Goal: Transaction & Acquisition: Purchase product/service

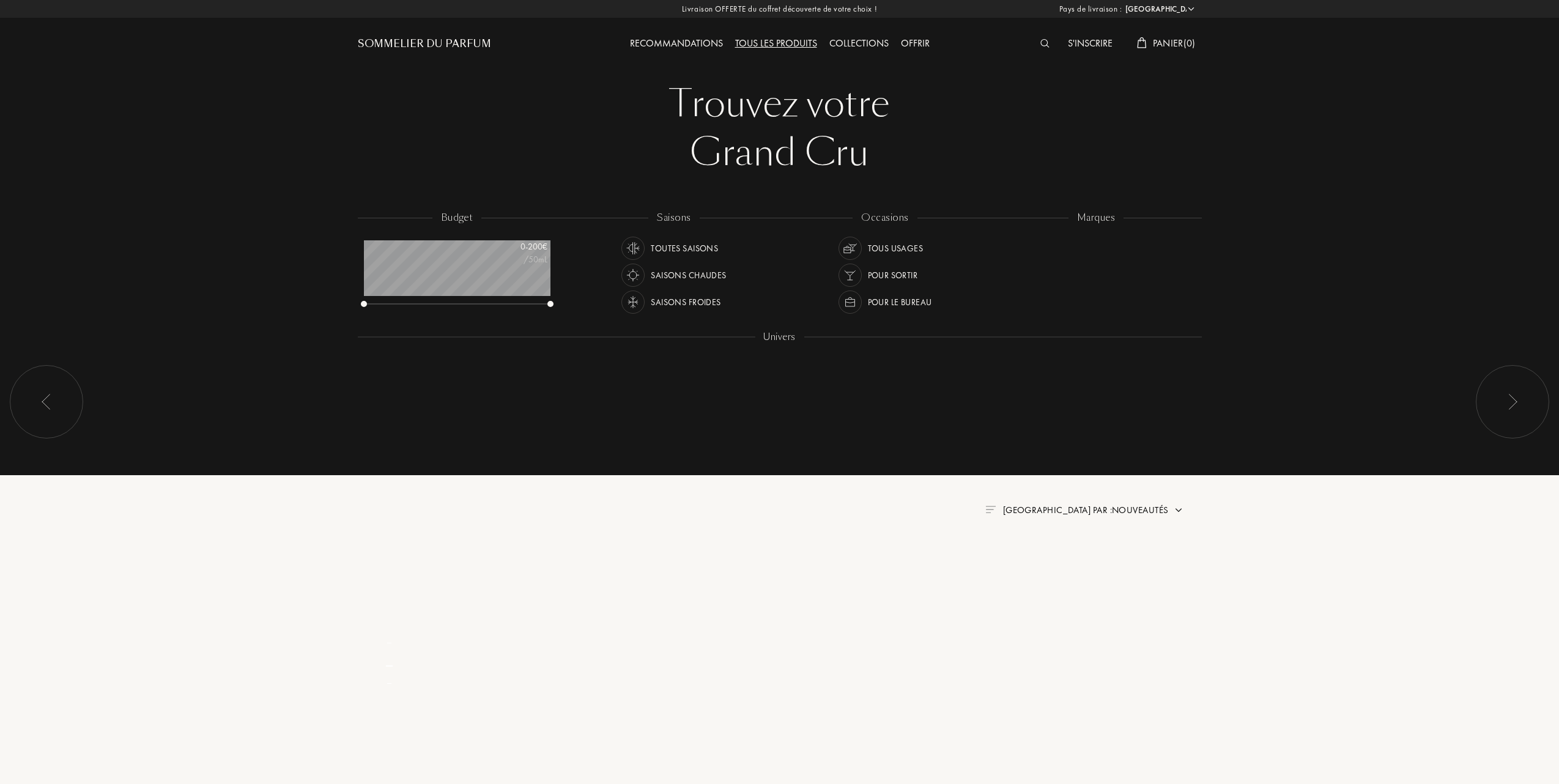
select select "FR"
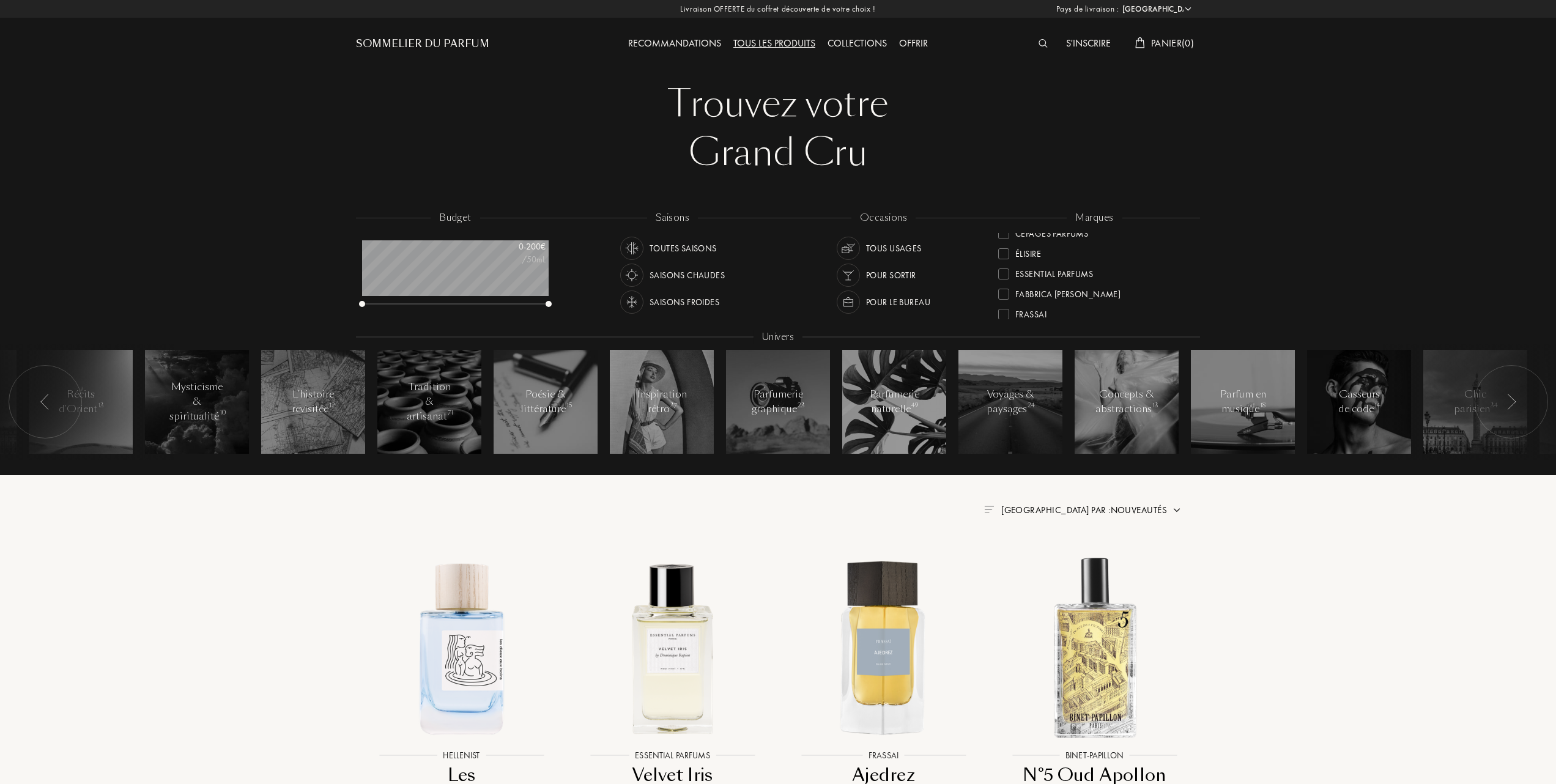
scroll to position [163, 0]
click at [1005, 257] on div at bounding box center [1004, 262] width 11 height 11
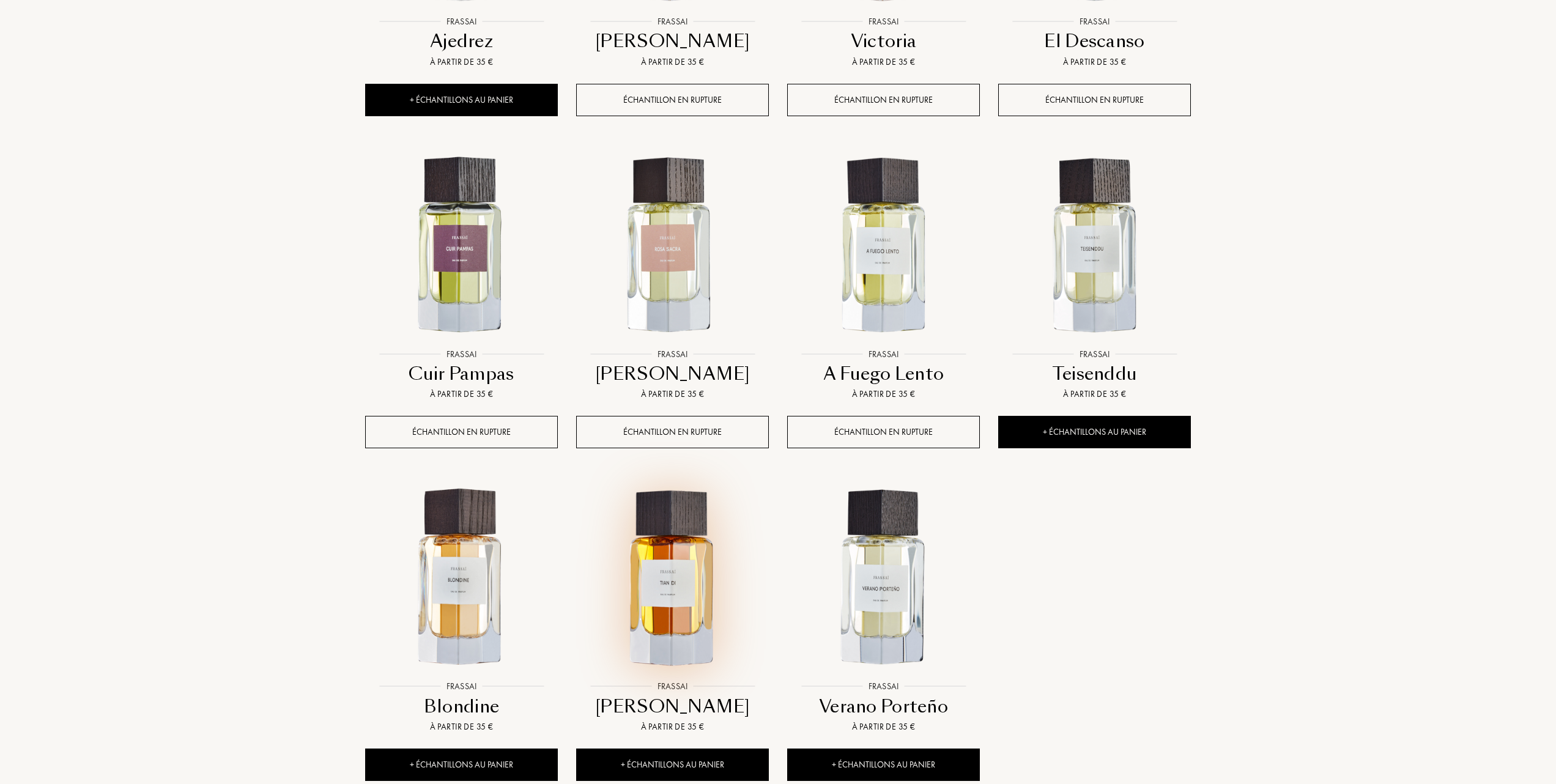
scroll to position [815, 0]
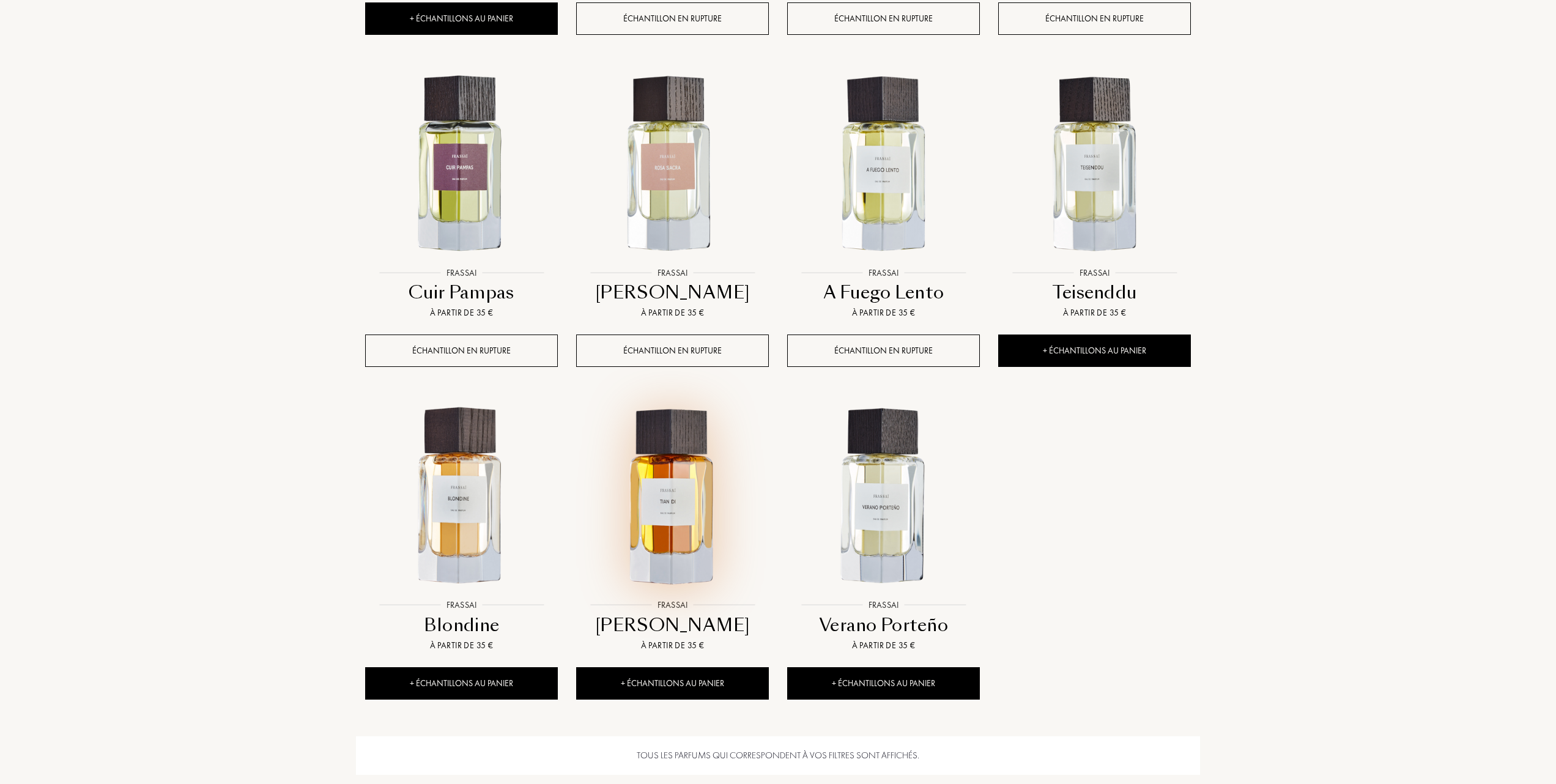
click at [683, 530] on img at bounding box center [673, 497] width 190 height 190
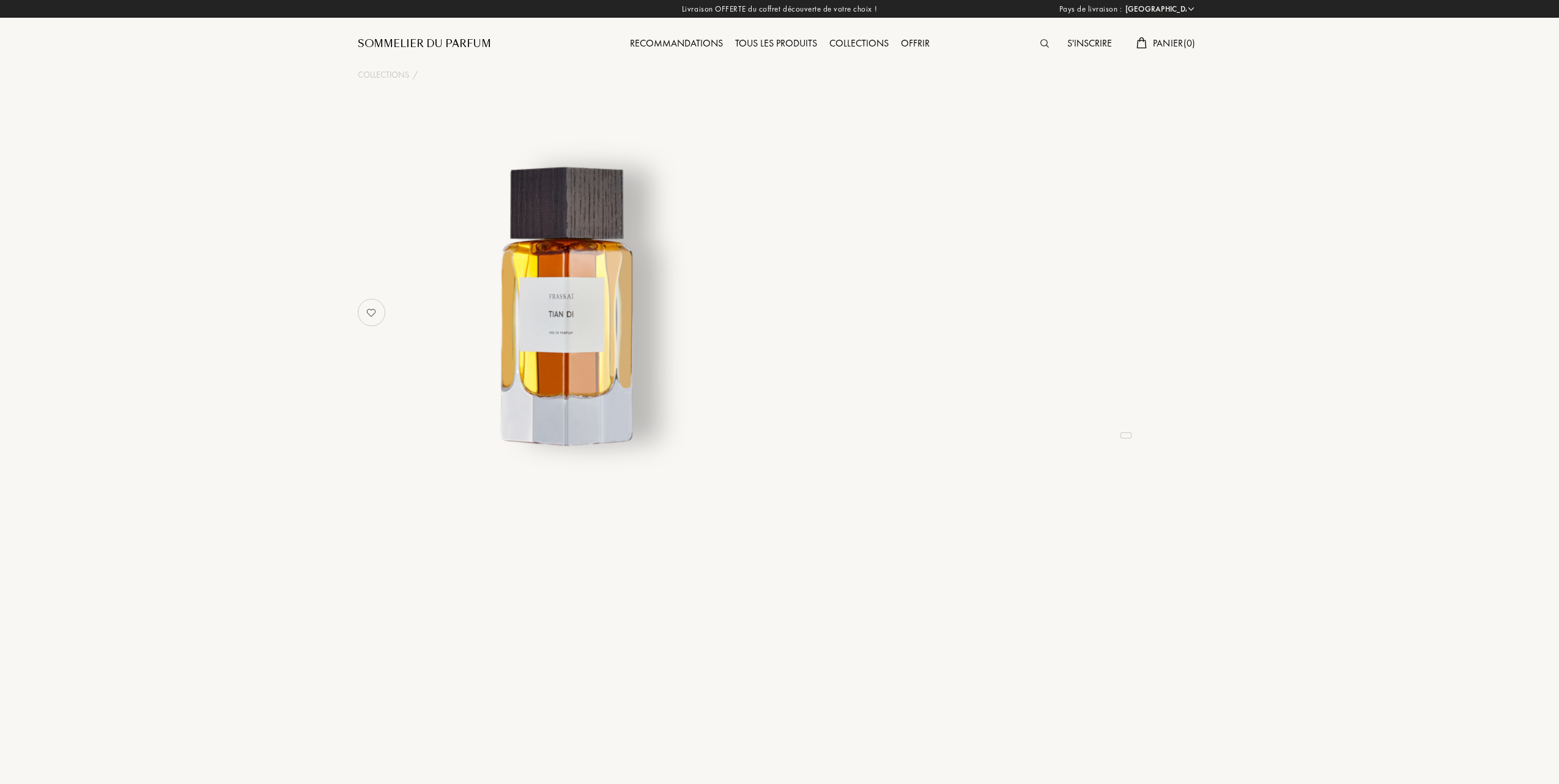
select select "FR"
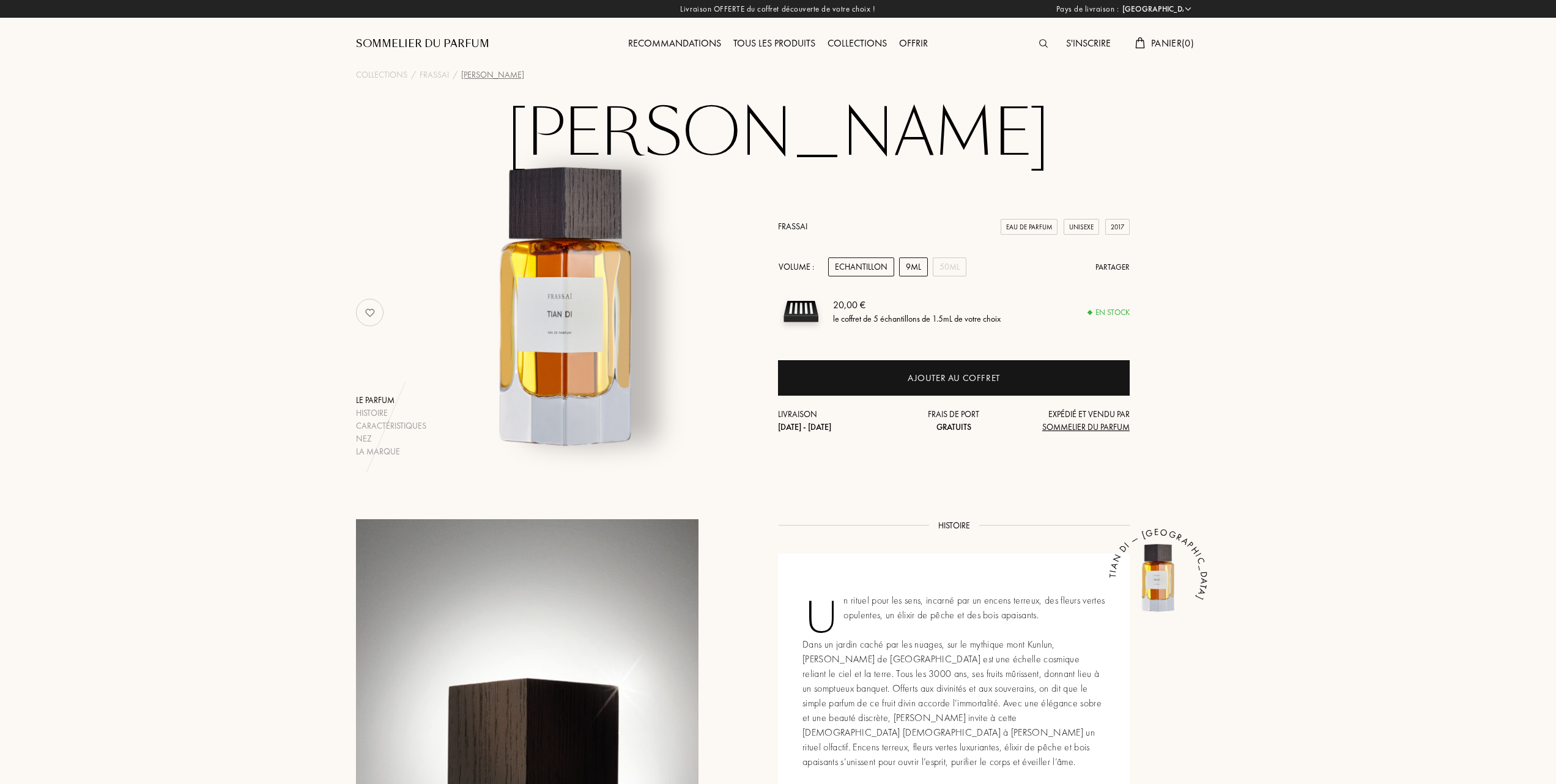
click at [914, 266] on div "9mL" at bounding box center [914, 267] width 29 height 19
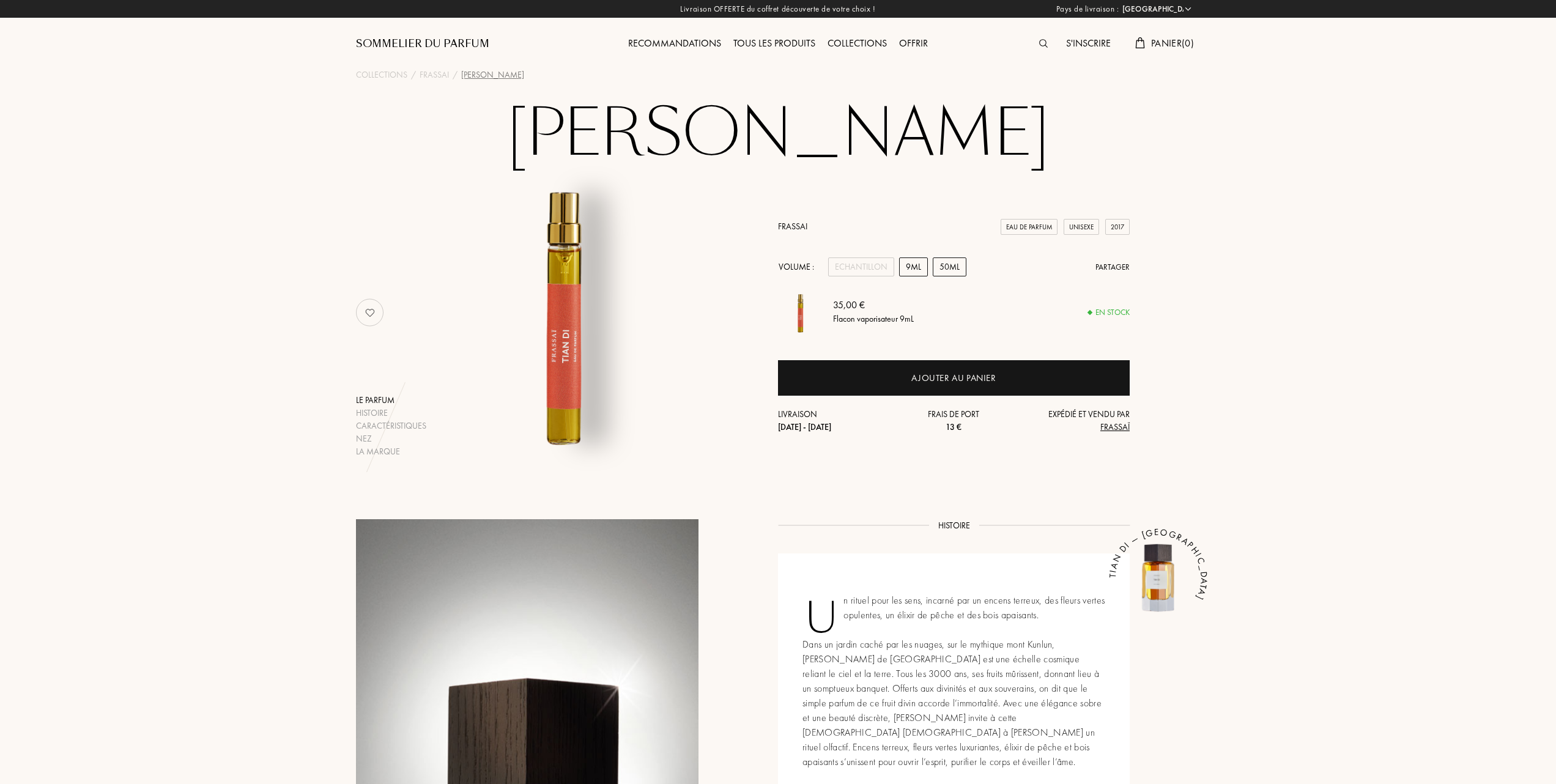
click at [947, 266] on div "50mL" at bounding box center [950, 267] width 34 height 19
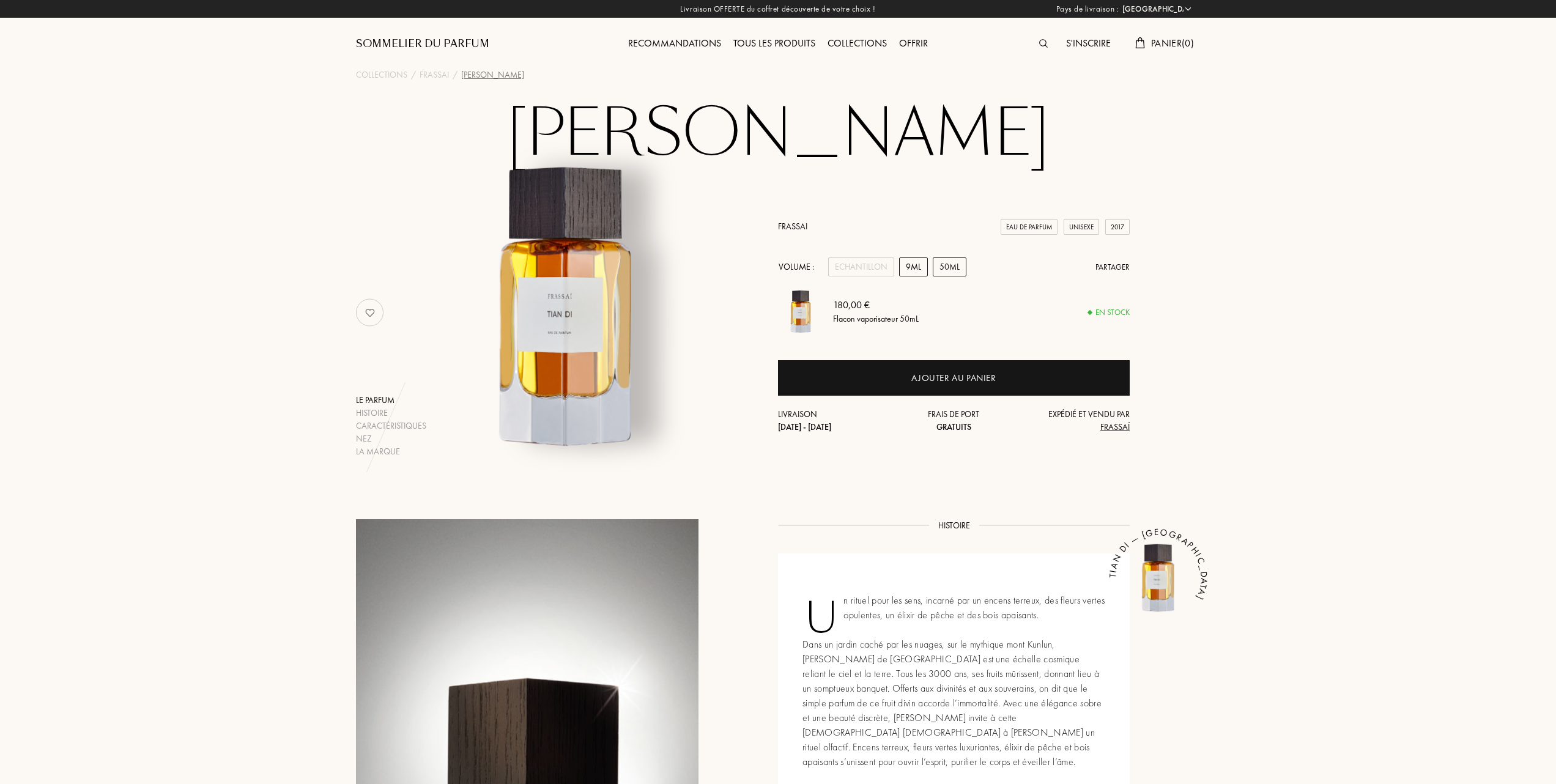
click at [918, 266] on div "9mL" at bounding box center [914, 267] width 29 height 19
